Goal: Task Accomplishment & Management: Use online tool/utility

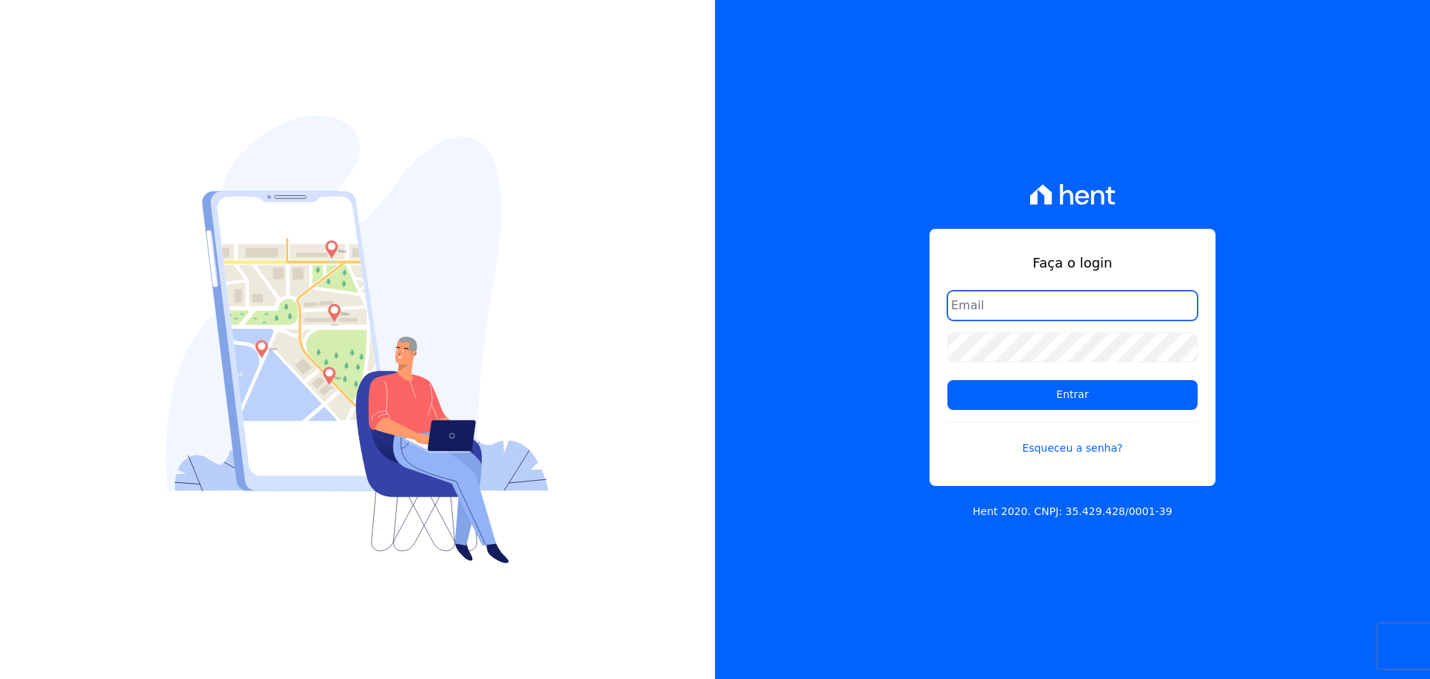
drag, startPoint x: 974, startPoint y: 310, endPoint x: 1000, endPoint y: 328, distance: 32.6
click at [974, 310] on input "email" at bounding box center [1072, 305] width 250 height 30
type input "[PERSON_NAME][EMAIL_ADDRESS][DOMAIN_NAME]"
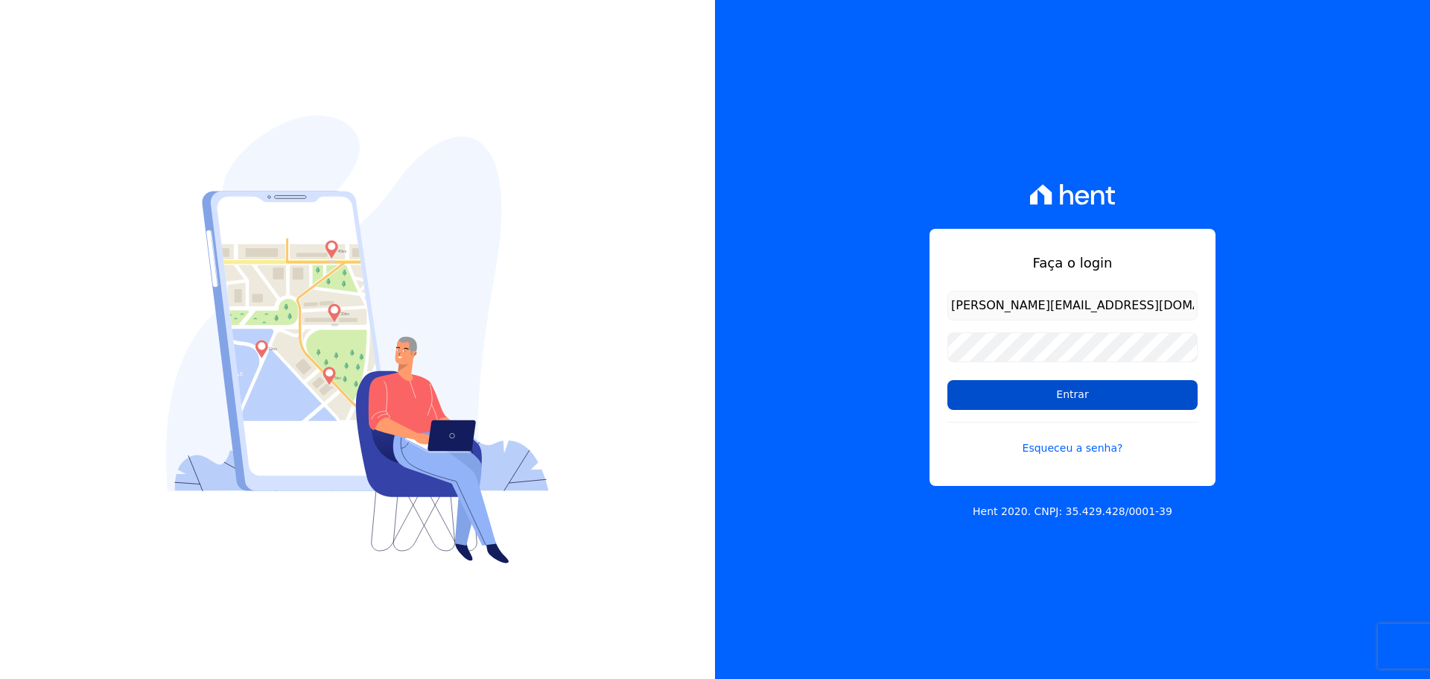
click at [1033, 395] on input "Entrar" at bounding box center [1072, 395] width 250 height 30
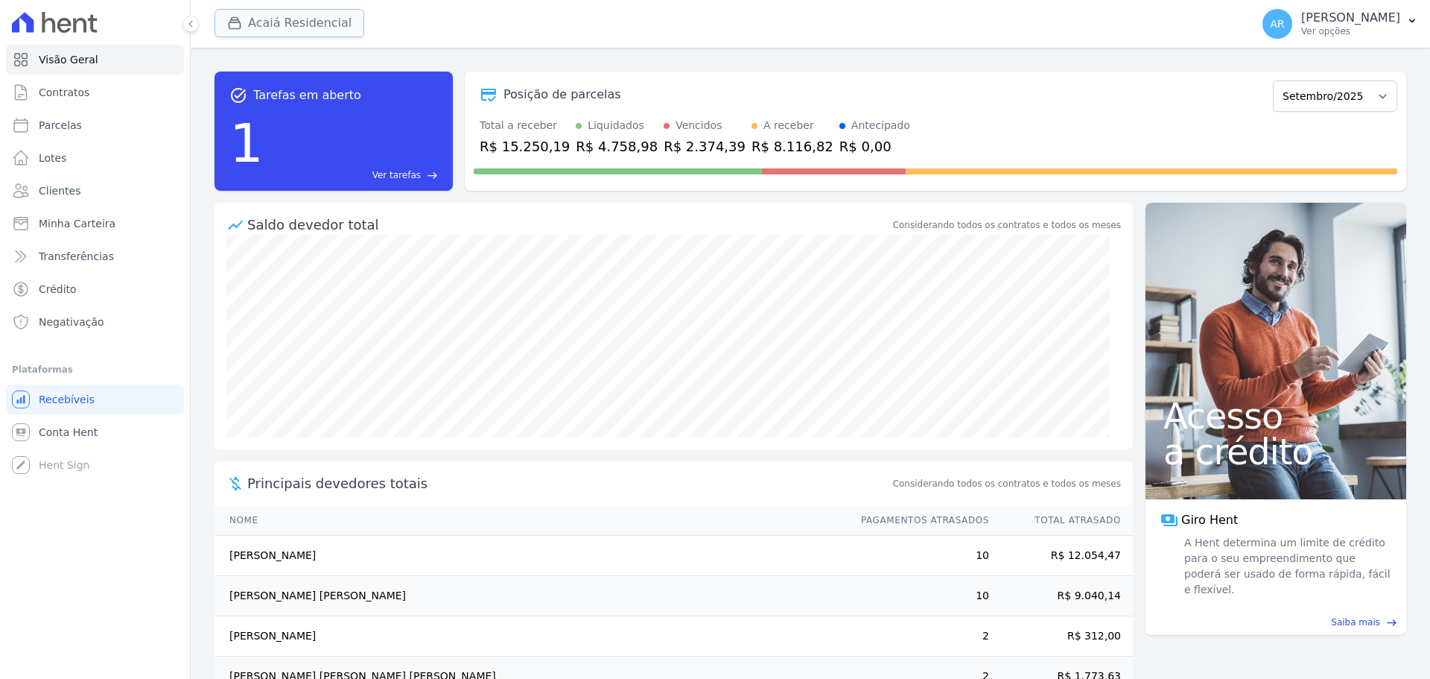
click at [295, 22] on button "Acaiá Residencial" at bounding box center [290, 23] width 150 height 28
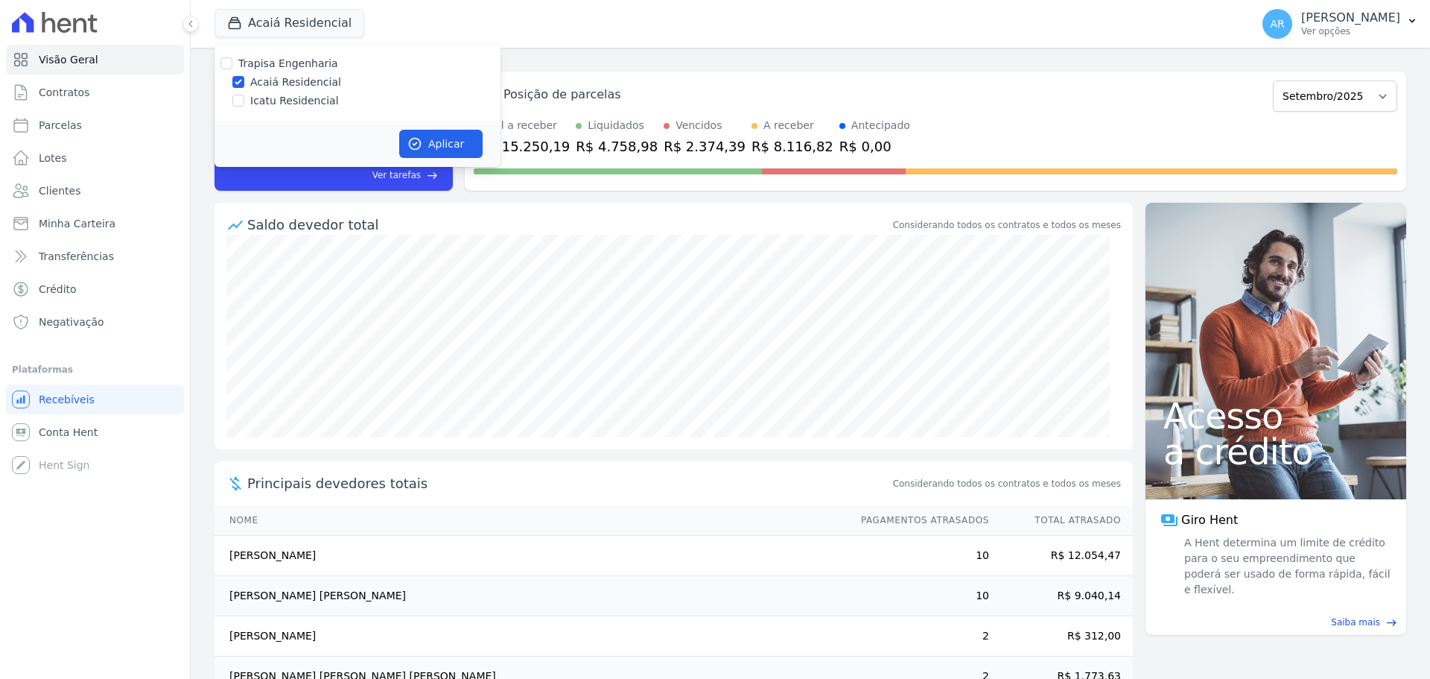
click at [281, 99] on label "Icatu Residencial" at bounding box center [294, 101] width 89 height 16
click at [244, 99] on input "Icatu Residencial" at bounding box center [238, 101] width 12 height 12
checkbox input "true"
click at [485, 152] on div "Aplicar" at bounding box center [358, 144] width 286 height 46
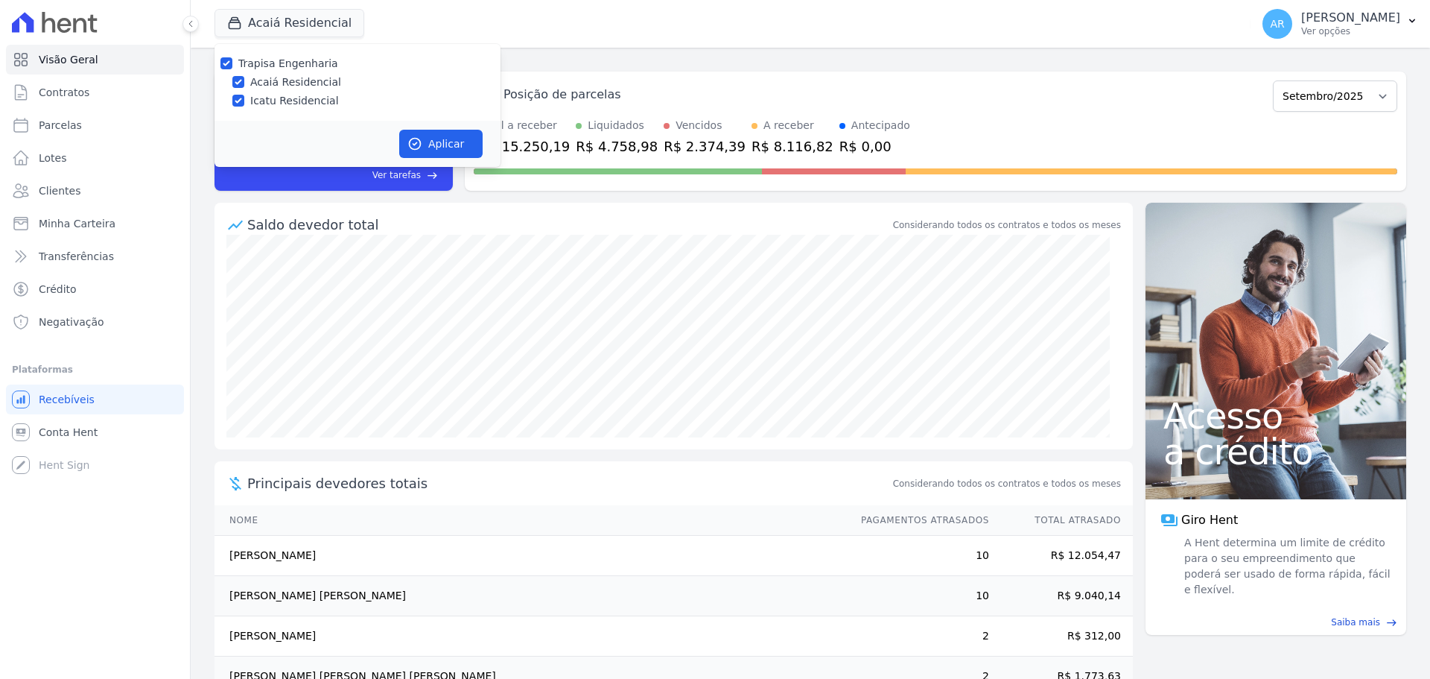
click at [396, 142] on div "Aplicar" at bounding box center [358, 144] width 286 height 46
click at [483, 149] on div "Aplicar" at bounding box center [358, 144] width 286 height 46
click at [439, 140] on button "Aplicar" at bounding box center [440, 144] width 83 height 28
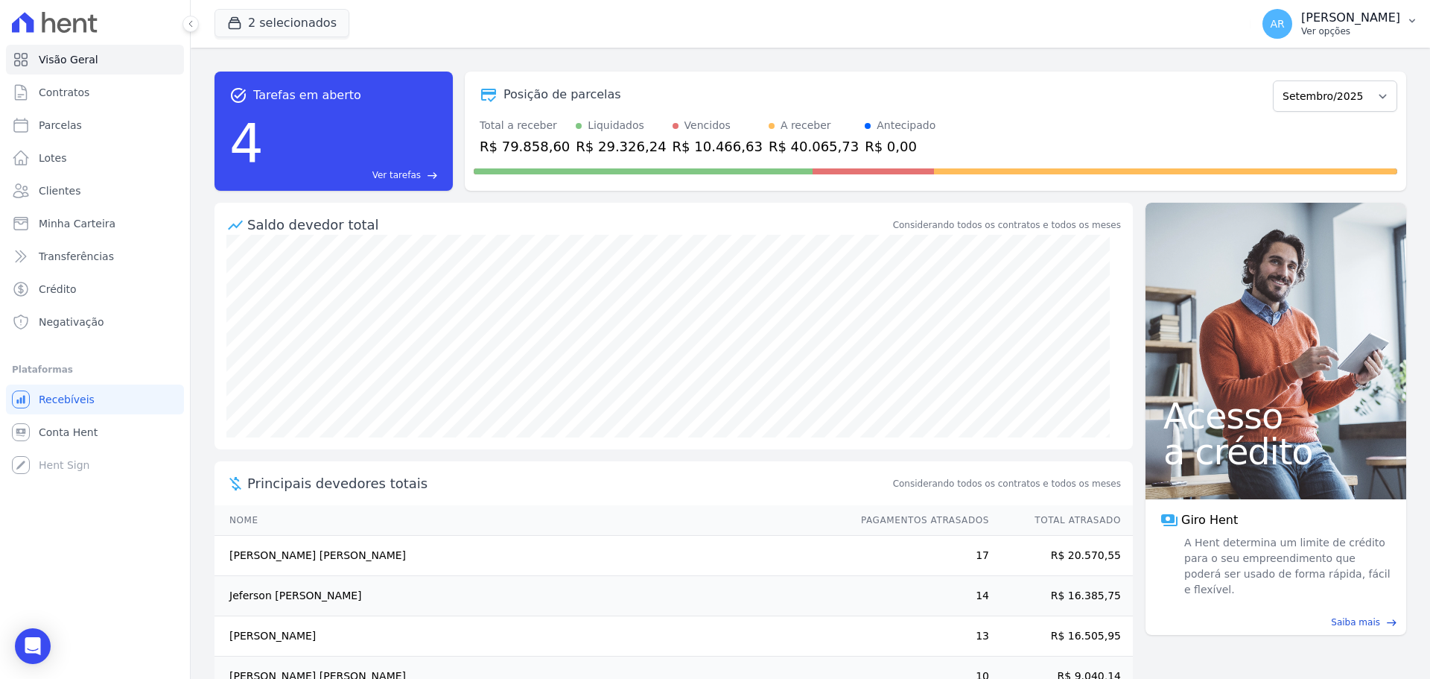
click at [1301, 21] on p "[PERSON_NAME]" at bounding box center [1350, 17] width 99 height 15
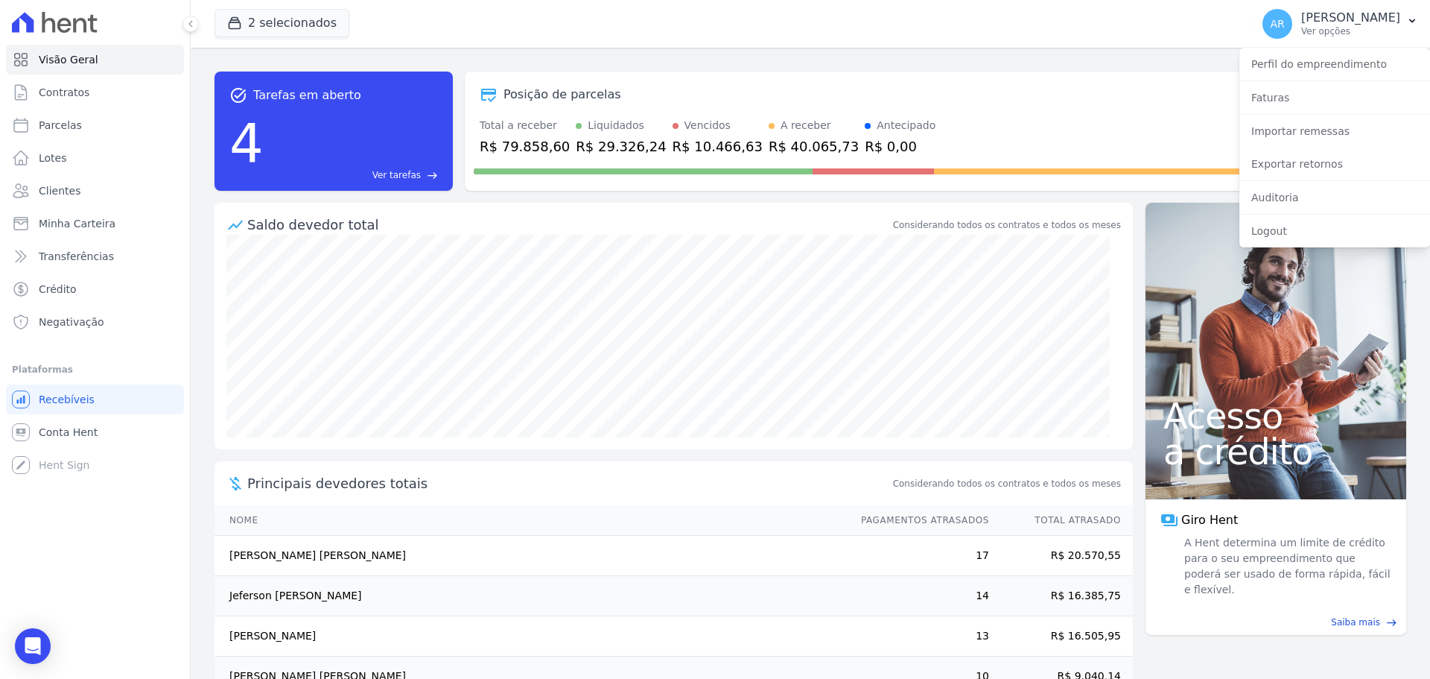
click at [1024, 92] on div "Posição de parcelas" at bounding box center [870, 95] width 793 height 18
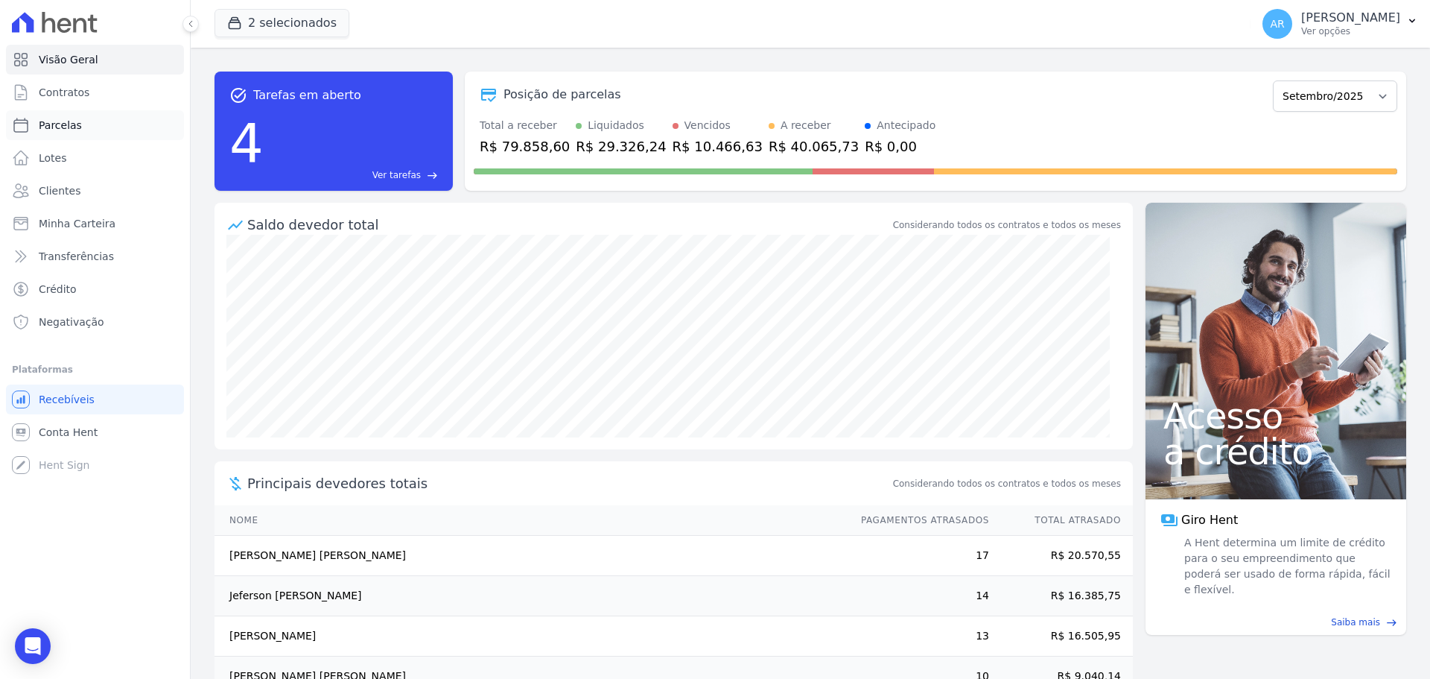
click at [54, 128] on span "Parcelas" at bounding box center [60, 125] width 43 height 15
select select
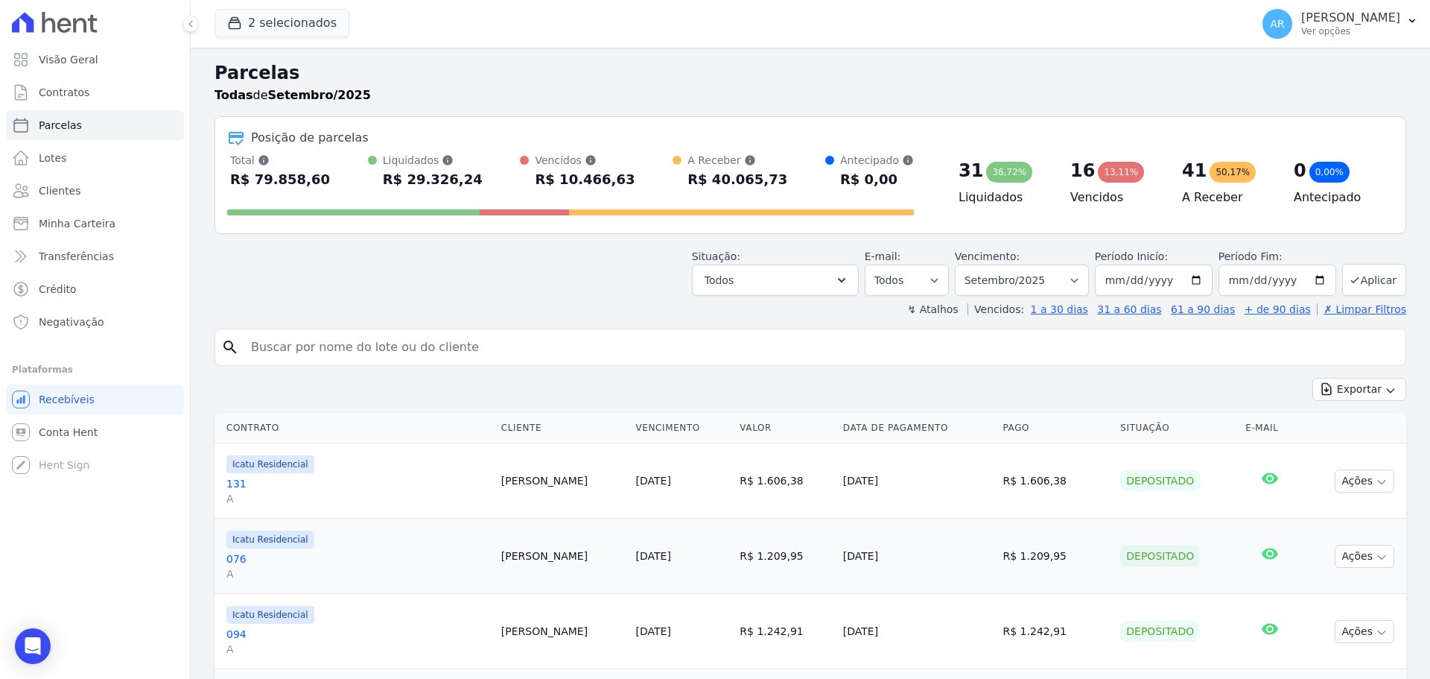
click at [318, 337] on input "search" at bounding box center [821, 347] width 1158 height 30
type input "dorinaldo"
select select
